Goal: Transaction & Acquisition: Book appointment/travel/reservation

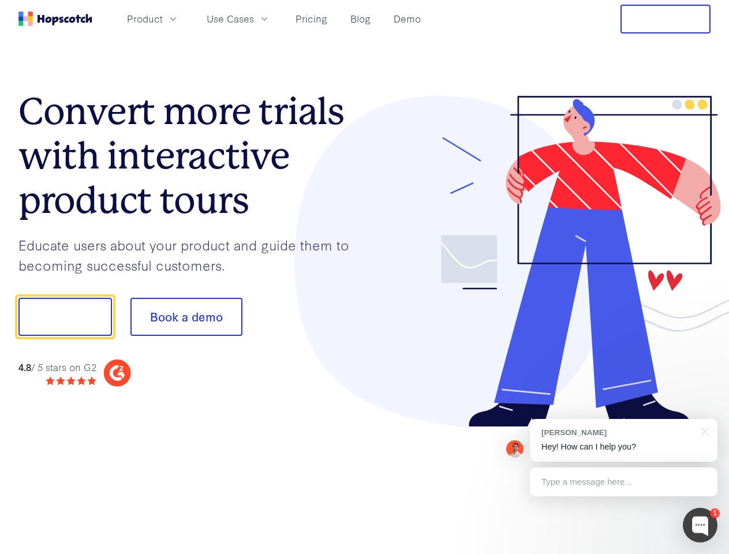
click at [365, 277] on div at bounding box center [538, 262] width 346 height 332
click at [163, 18] on span "Product" at bounding box center [145, 19] width 36 height 14
click at [254, 18] on span "Use Cases" at bounding box center [230, 19] width 47 height 14
click at [665, 19] on button "Free Trial" at bounding box center [665, 19] width 90 height 29
click at [65, 317] on button "Show me!" at bounding box center [64, 317] width 93 height 38
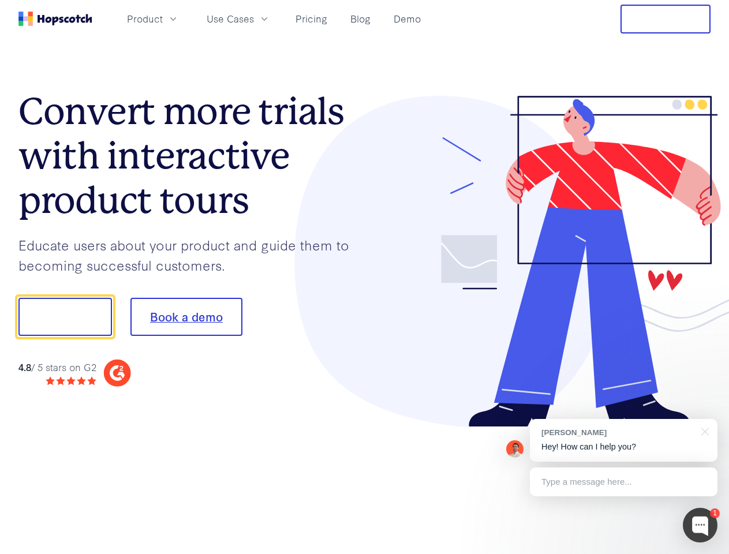
click at [186, 317] on button "Book a demo" at bounding box center [186, 317] width 112 height 38
click at [700, 525] on div at bounding box center [700, 525] width 35 height 35
click at [623, 440] on div "[PERSON_NAME] Hey! How can I help you?" at bounding box center [624, 440] width 188 height 43
click at [703, 431] on div at bounding box center [609, 315] width 216 height 385
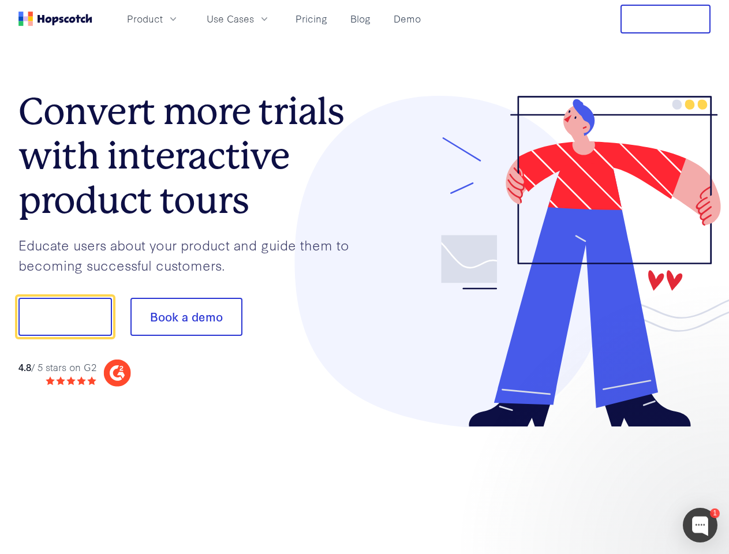
click at [623, 482] on div at bounding box center [609, 393] width 216 height 230
